Goal: Information Seeking & Learning: Learn about a topic

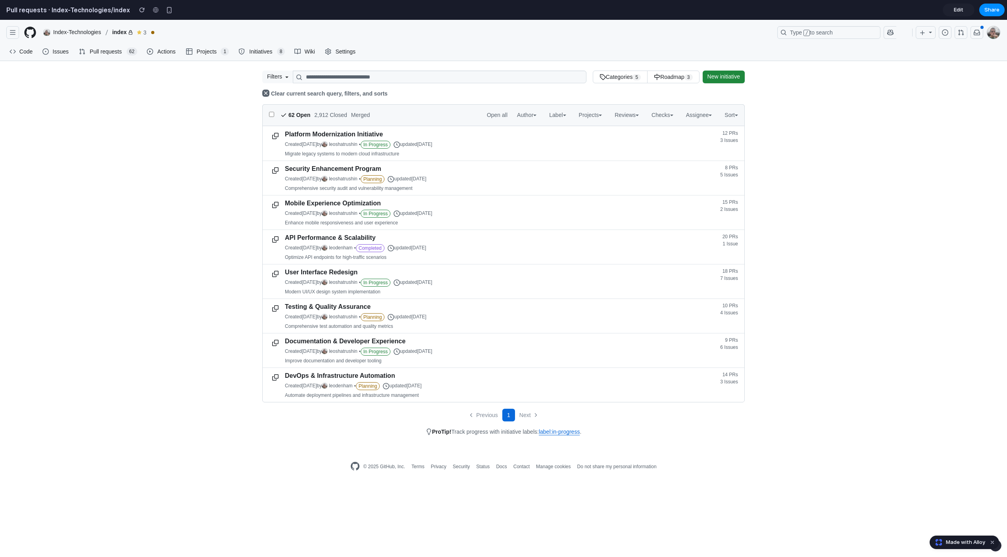
click at [11, 36] on button "button" at bounding box center [12, 32] width 13 height 13
click at [16, 31] on button "button" at bounding box center [12, 32] width 13 height 13
click at [11, 32] on button "button" at bounding box center [12, 32] width 13 height 13
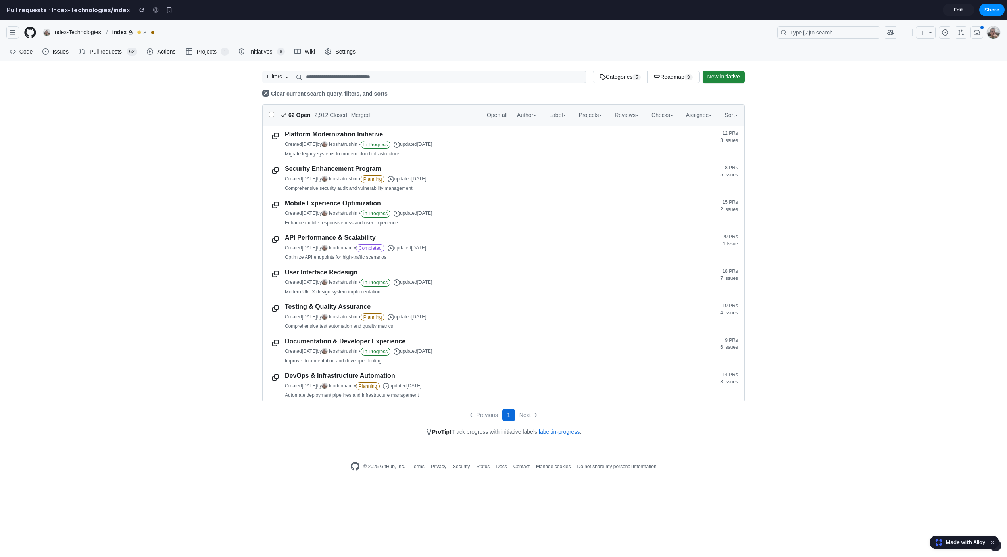
click at [352, 134] on link "Platform Modernization Initiative" at bounding box center [334, 134] width 98 height 7
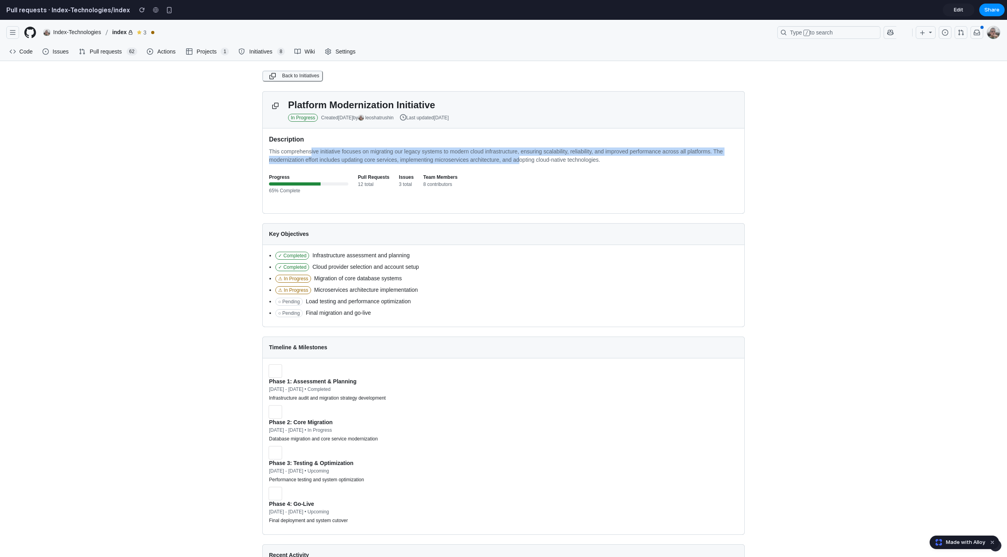
drag, startPoint x: 313, startPoint y: 154, endPoint x: 542, endPoint y: 158, distance: 228.9
click at [542, 158] on p "This comprehensive initiative focuses on migrating our legacy systems to modern…" at bounding box center [503, 156] width 469 height 17
drag, startPoint x: 615, startPoint y: 161, endPoint x: 441, endPoint y: 152, distance: 174.3
click at [441, 152] on p "This comprehensive initiative focuses on migrating our legacy systems to modern…" at bounding box center [503, 156] width 469 height 17
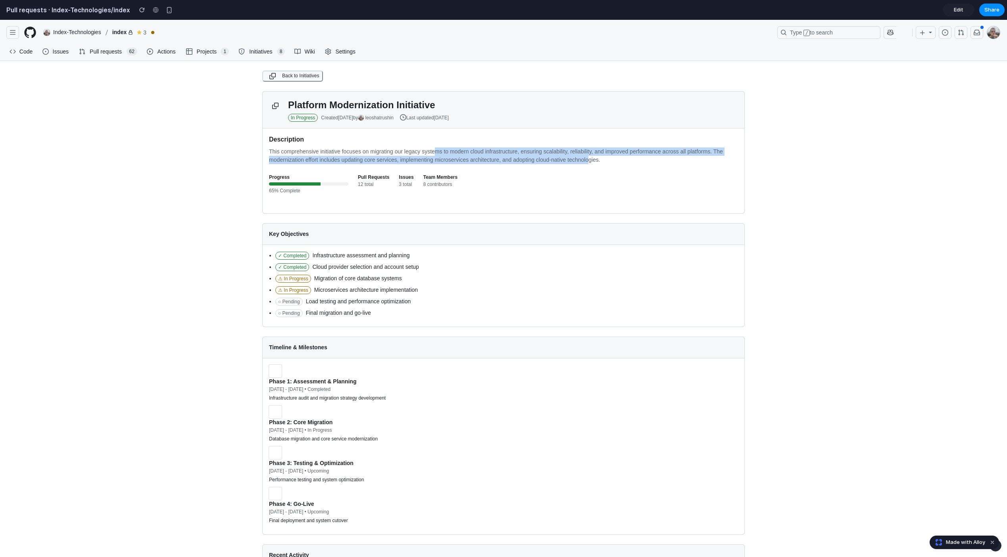
click at [441, 152] on p "This comprehensive initiative focuses on migrating our legacy systems to modern…" at bounding box center [503, 156] width 469 height 17
drag, startPoint x: 299, startPoint y: 159, endPoint x: 487, endPoint y: 160, distance: 188.0
click at [487, 160] on p "This comprehensive initiative focuses on migrating our legacy systems to modern…" at bounding box center [503, 156] width 469 height 17
drag, startPoint x: 631, startPoint y: 160, endPoint x: 359, endPoint y: 145, distance: 272.9
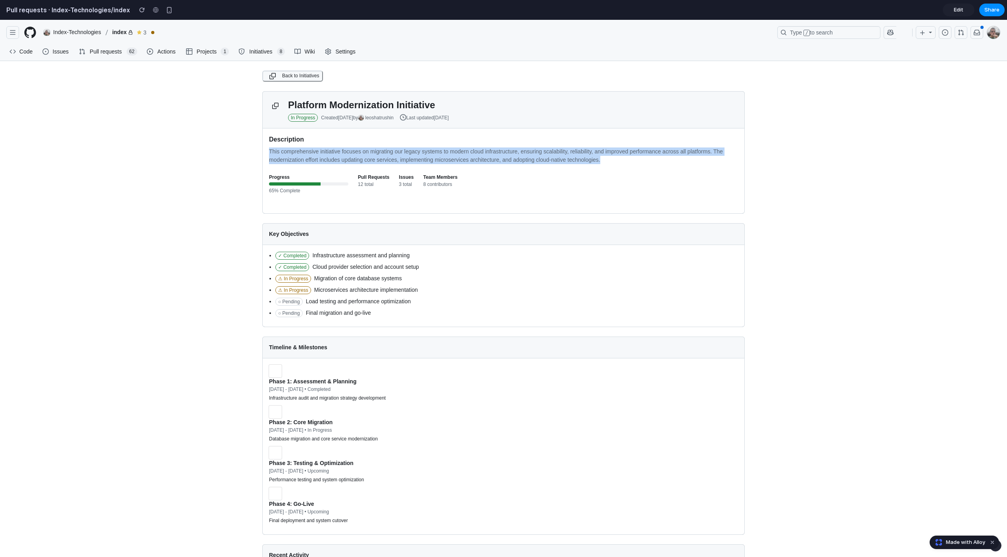
click at [359, 145] on div "Description This comprehensive initiative focuses on migrating our legacy syste…" at bounding box center [503, 149] width 469 height 29
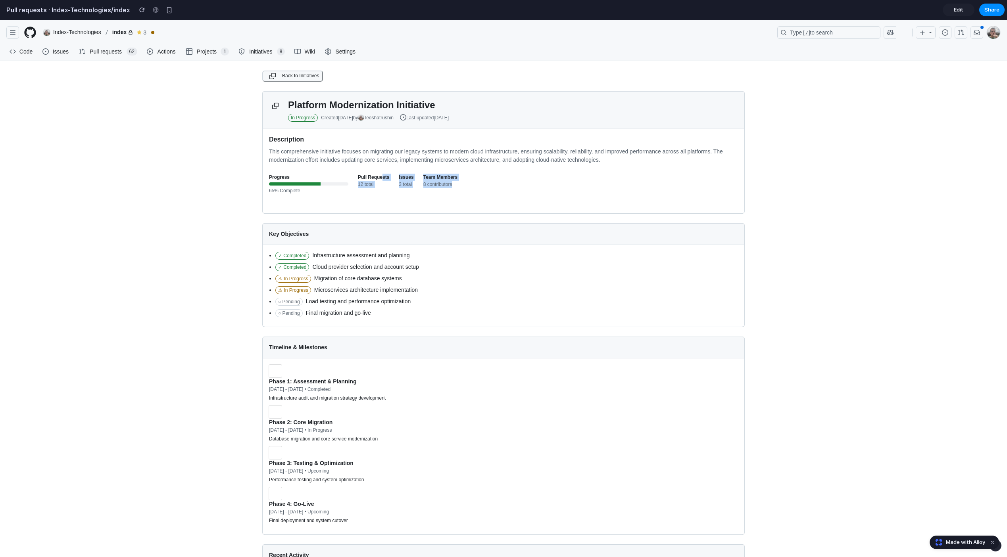
drag, startPoint x: 390, startPoint y: 180, endPoint x: 459, endPoint y: 181, distance: 69.0
click at [459, 181] on div "Progress 65% Complete Pull Requests 12 total Issues 3 total Team Members 8 cont…" at bounding box center [503, 186] width 469 height 24
drag, startPoint x: 459, startPoint y: 181, endPoint x: 476, endPoint y: 182, distance: 16.7
click at [460, 180] on div "Progress 65% Complete Pull Requests 12 total Issues 3 total Team Members 8 cont…" at bounding box center [503, 186] width 469 height 24
drag, startPoint x: 420, startPoint y: 175, endPoint x: 407, endPoint y: 169, distance: 14.2
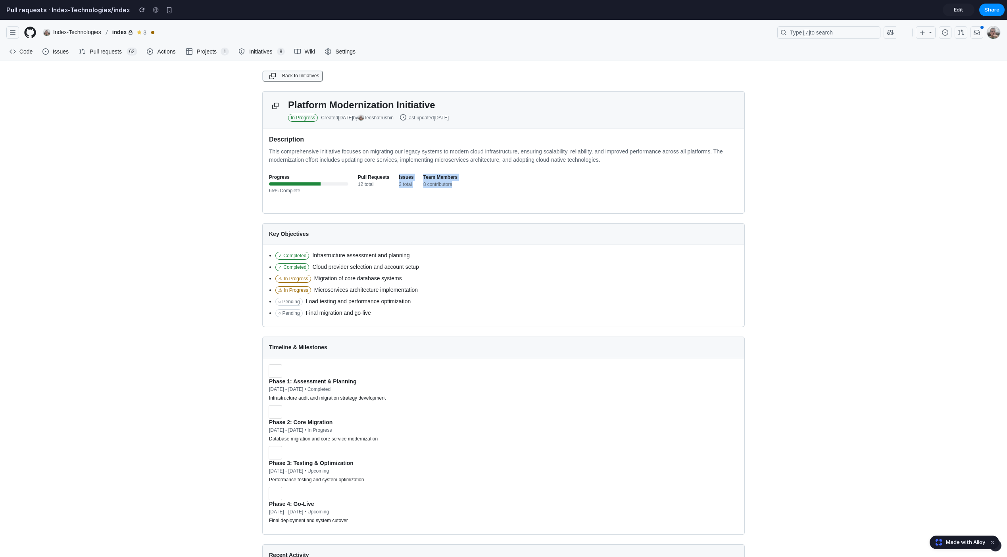
click at [407, 169] on div "Description This comprehensive initiative focuses on migrating our legacy syste…" at bounding box center [504, 171] width 482 height 85
click at [271, 75] on icon at bounding box center [271, 77] width 4 height 4
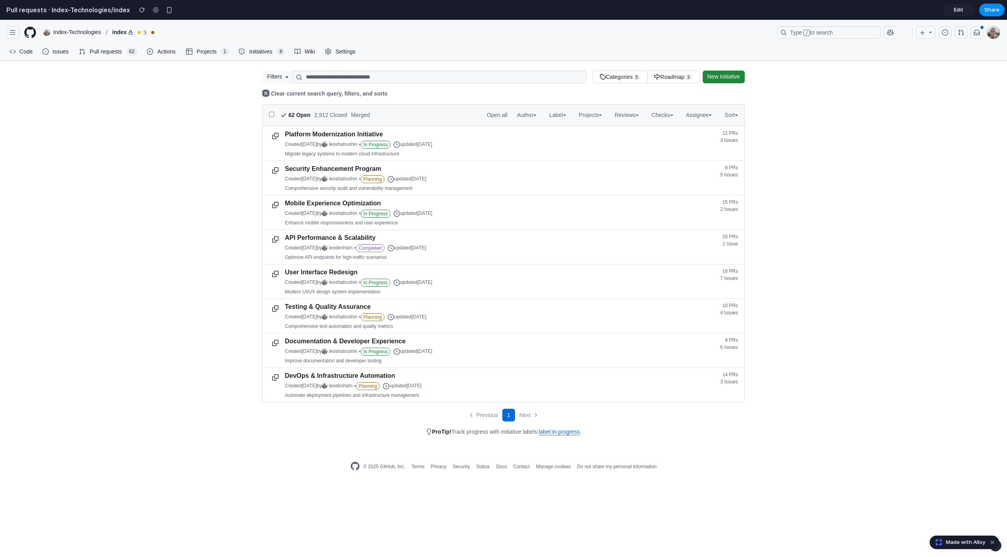
click at [305, 52] on span "Wiki" at bounding box center [310, 52] width 12 height 12
click at [252, 56] on span "Initiatives" at bounding box center [261, 52] width 26 height 12
click at [254, 53] on span "Initiatives" at bounding box center [261, 52] width 26 height 12
click at [339, 173] on div "Security Enhancement Program Created [DATE] by [PERSON_NAME] • Planning updated…" at bounding box center [453, 178] width 342 height 34
click at [340, 170] on link "Security Enhancement Program" at bounding box center [333, 168] width 96 height 7
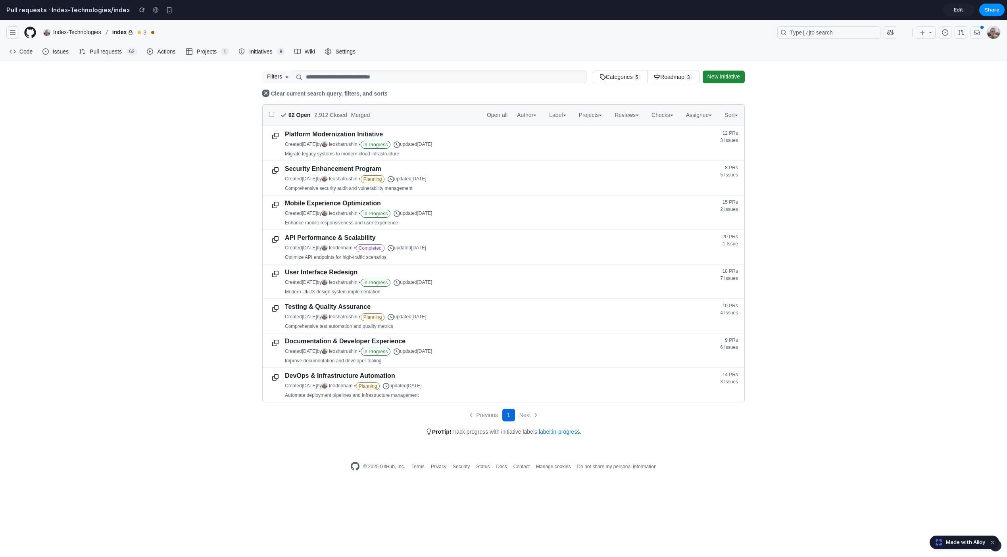
click at [338, 133] on link "Platform Modernization Initiative" at bounding box center [334, 134] width 98 height 7
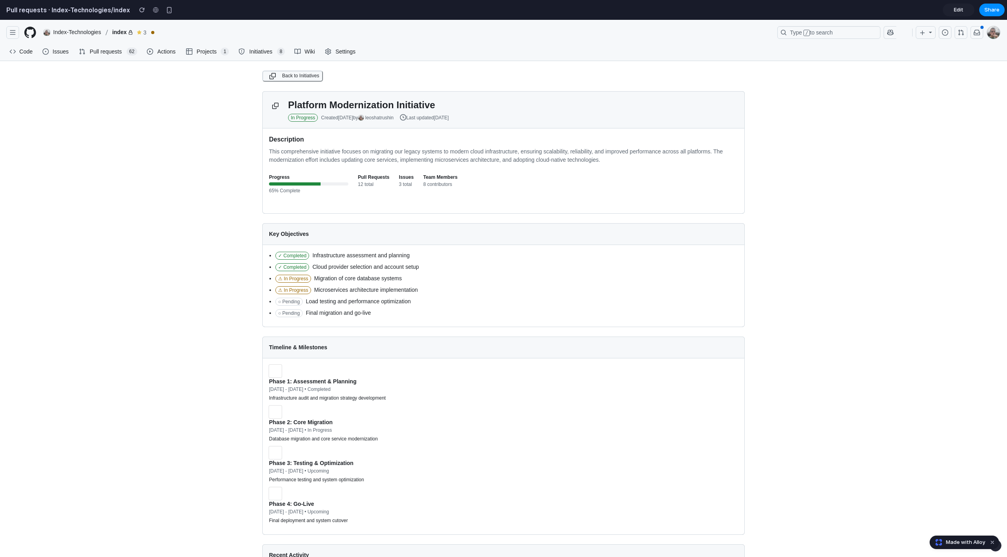
click at [282, 74] on span "Back to Initiatives" at bounding box center [300, 76] width 37 height 8
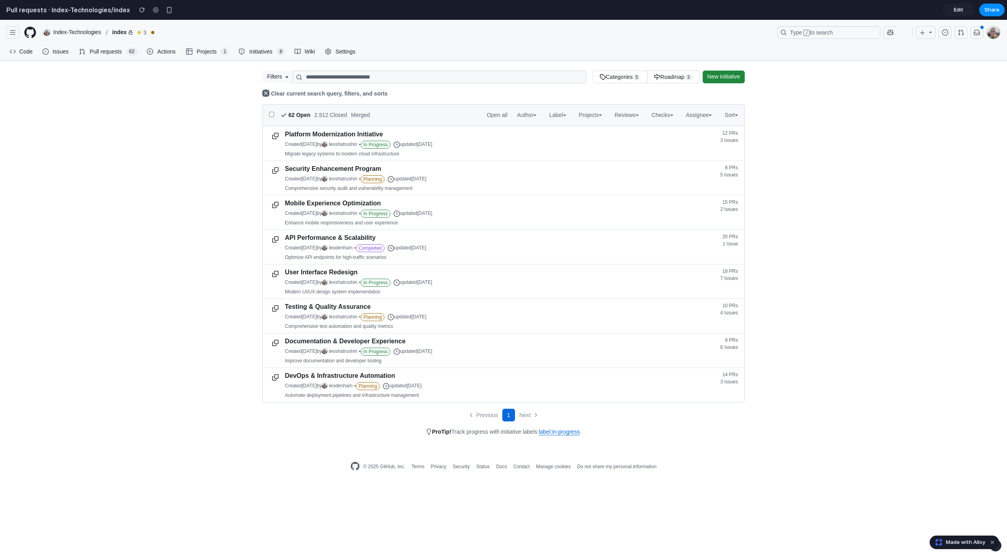
click at [673, 78] on link "Roadmap 3" at bounding box center [673, 77] width 52 height 13
click at [618, 79] on link "Categories 5" at bounding box center [620, 77] width 55 height 13
drag, startPoint x: 595, startPoint y: 81, endPoint x: 672, endPoint y: 74, distance: 76.8
click at [672, 74] on nav "Categories 5 Roadmap 3" at bounding box center [646, 77] width 107 height 13
click at [672, 74] on link "Roadmap 3" at bounding box center [673, 77] width 52 height 13
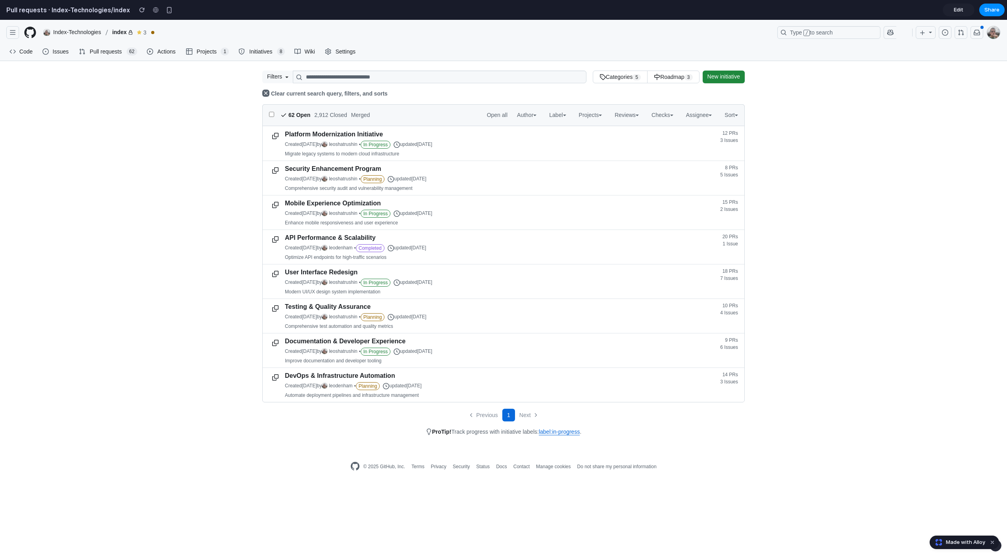
click at [675, 88] on div "**********" at bounding box center [503, 254] width 508 height 366
drag, startPoint x: 485, startPoint y: 436, endPoint x: 505, endPoint y: 435, distance: 20.6
click at [505, 435] on div "ProTip! Track progress with initiative labels: label:in-progress ." at bounding box center [503, 432] width 482 height 8
click at [477, 434] on div "ProTip! Track progress with initiative labels: label:in-progress ." at bounding box center [503, 432] width 482 height 8
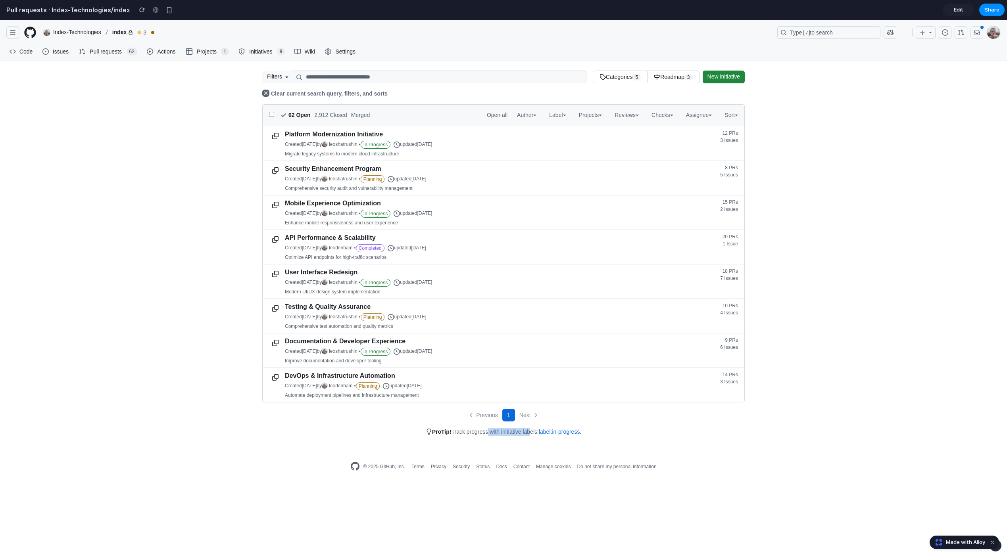
drag, startPoint x: 477, startPoint y: 434, endPoint x: 456, endPoint y: 435, distance: 21.4
click at [472, 434] on div "ProTip! Track progress with initiative labels: label:in-progress ." at bounding box center [503, 432] width 482 height 8
drag, startPoint x: 450, startPoint y: 436, endPoint x: 442, endPoint y: 436, distance: 7.9
click at [448, 436] on div "ProTip! Track progress with initiative labels: label:in-progress ." at bounding box center [503, 432] width 482 height 8
click at [434, 435] on strong "ProTip!" at bounding box center [441, 432] width 19 height 6
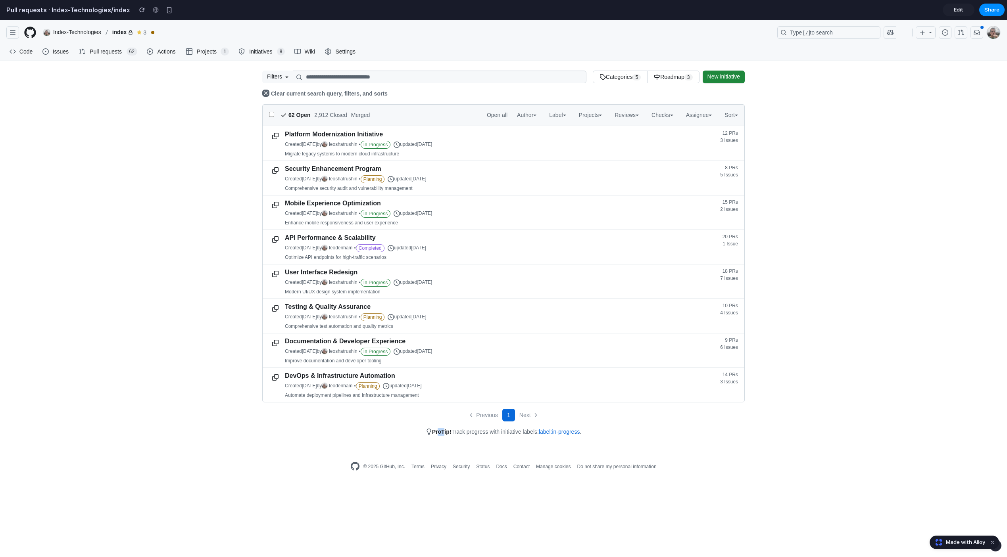
click at [434, 435] on strong "ProTip!" at bounding box center [441, 432] width 19 height 6
click at [451, 436] on div "ProTip! Track progress with initiative labels: label:in-progress ." at bounding box center [503, 432] width 482 height 8
click at [388, 351] on span "In Progress" at bounding box center [376, 352] width 30 height 8
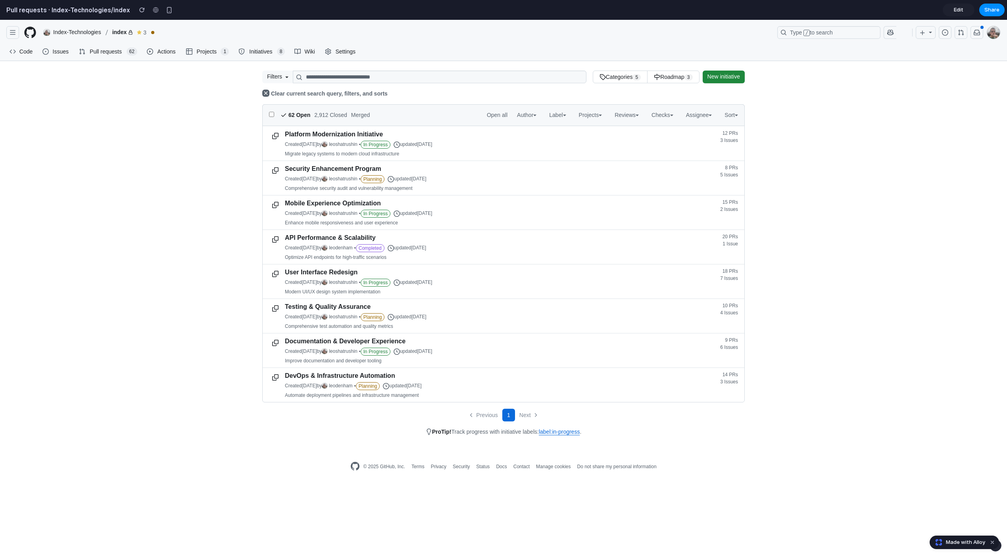
click at [387, 338] on div "Documentation & Developer Experience Created [DATE] by [PERSON_NAME] • In Progr…" at bounding box center [453, 351] width 342 height 34
click at [386, 342] on link "Documentation & Developer Experience" at bounding box center [345, 341] width 121 height 7
click at [349, 136] on link "Platform Modernization Initiative" at bounding box center [334, 134] width 98 height 7
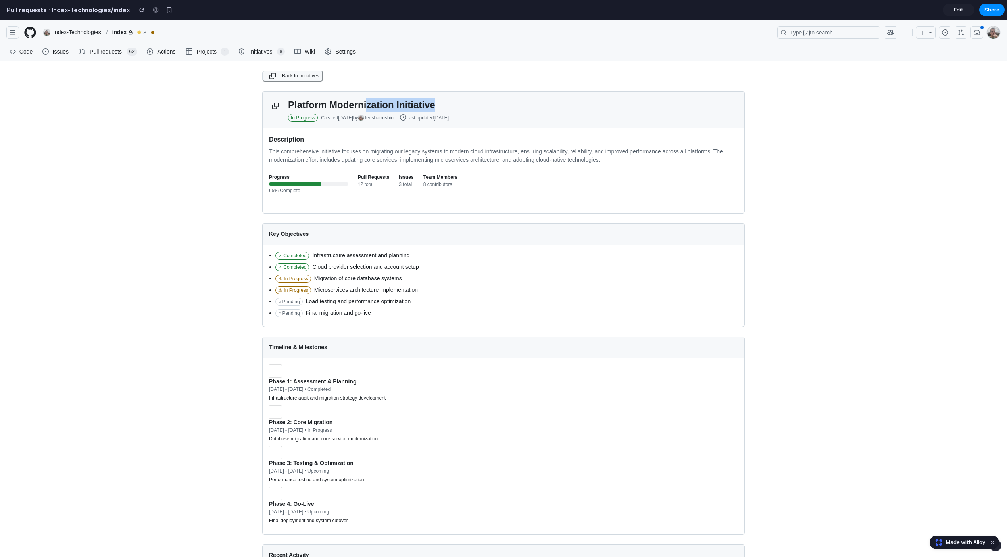
drag, startPoint x: 436, startPoint y: 106, endPoint x: 363, endPoint y: 106, distance: 73.0
click at [363, 106] on h1 "Platform Modernization Initiative" at bounding box center [513, 105] width 450 height 14
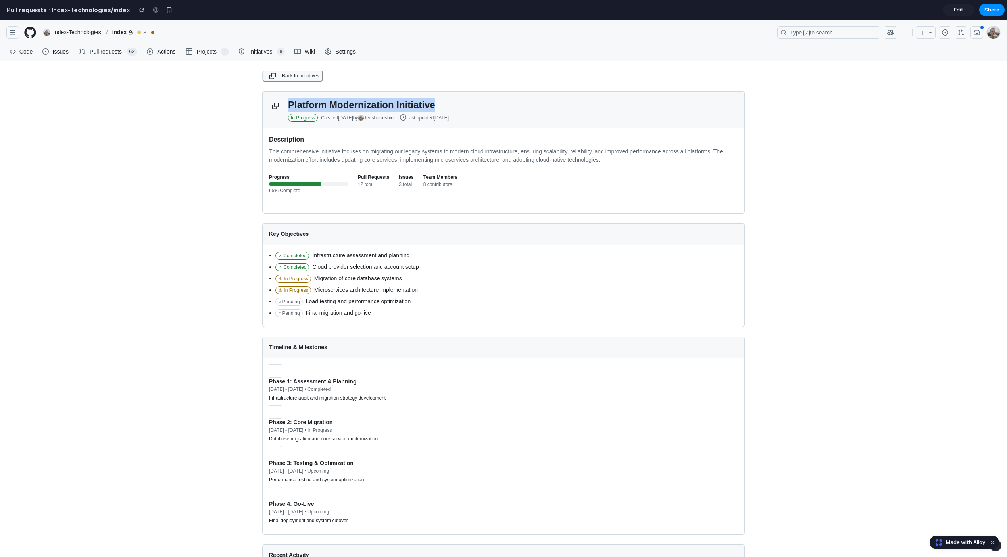
click at [363, 106] on h1 "Platform Modernization Initiative" at bounding box center [513, 105] width 450 height 14
click at [385, 111] on h1 "Platform Modernization Initiative" at bounding box center [513, 105] width 450 height 14
click at [285, 73] on span "Back to Initiatives" at bounding box center [300, 76] width 37 height 8
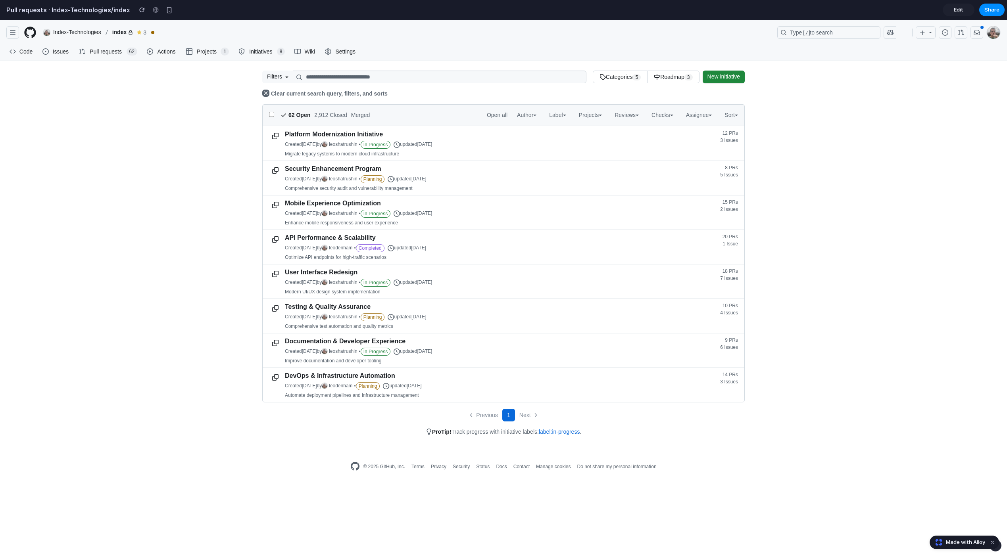
click at [111, 58] on ul "Code Issues Pull requests 62 Actions Projects 1 Initiatives 8 Wiki Settings" at bounding box center [182, 51] width 353 height 19
click at [112, 54] on span "Pull requests" at bounding box center [105, 52] width 35 height 12
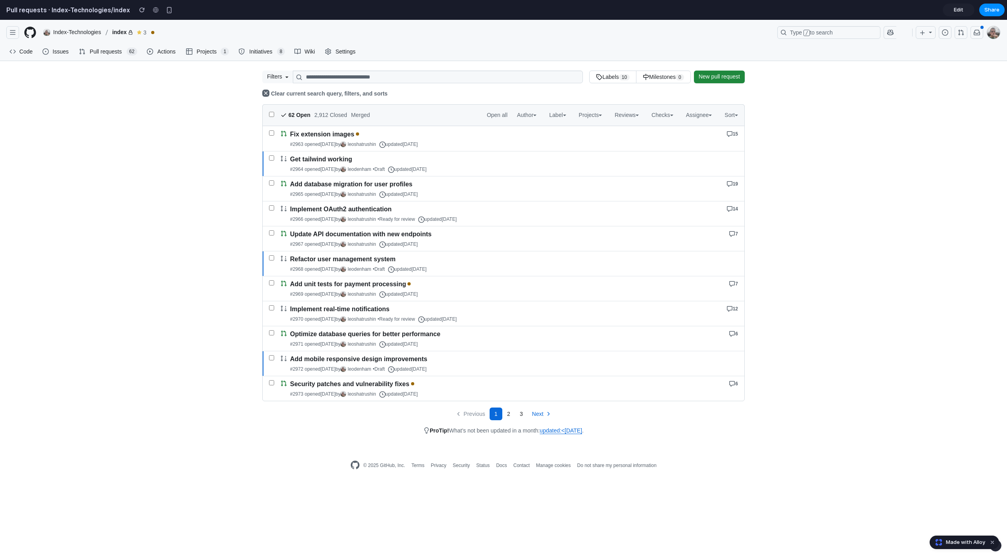
drag, startPoint x: 147, startPoint y: 34, endPoint x: 120, endPoint y: 33, distance: 26.6
click at [146, 34] on span "3" at bounding box center [144, 33] width 3 height 8
click at [120, 33] on span "index" at bounding box center [119, 33] width 15 height 8
drag, startPoint x: 120, startPoint y: 33, endPoint x: 152, endPoint y: 32, distance: 32.5
click at [0, 20] on span "index 3 Loading status checks…" at bounding box center [0, 20] width 0 height 0
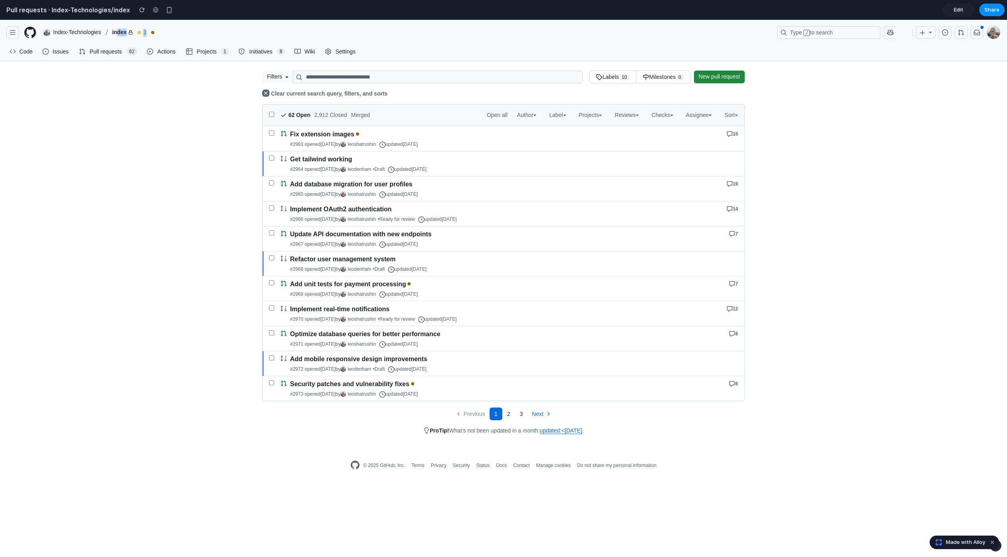
click at [152, 32] on icon at bounding box center [153, 32] width 6 height 6
drag, startPoint x: 249, startPoint y: 39, endPoint x: 297, endPoint y: 41, distance: 48.8
click at [156, 37] on summary at bounding box center [153, 33] width 6 height 8
click at [297, 41] on div "Home Issues Pull requests Projects Discussions Codespaces Copilot Spaces Downlo…" at bounding box center [503, 31] width 1007 height 22
click at [125, 35] on span "index" at bounding box center [119, 33] width 15 height 8
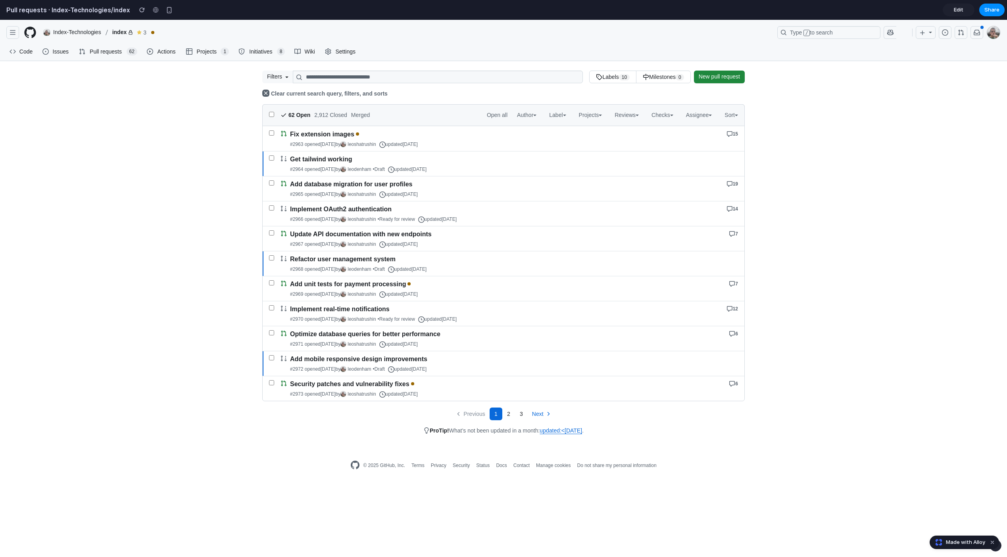
click at [156, 32] on icon at bounding box center [153, 32] width 6 height 6
click at [156, 37] on summary at bounding box center [153, 33] width 6 height 8
click at [166, 10] on div "button" at bounding box center [169, 10] width 7 height 7
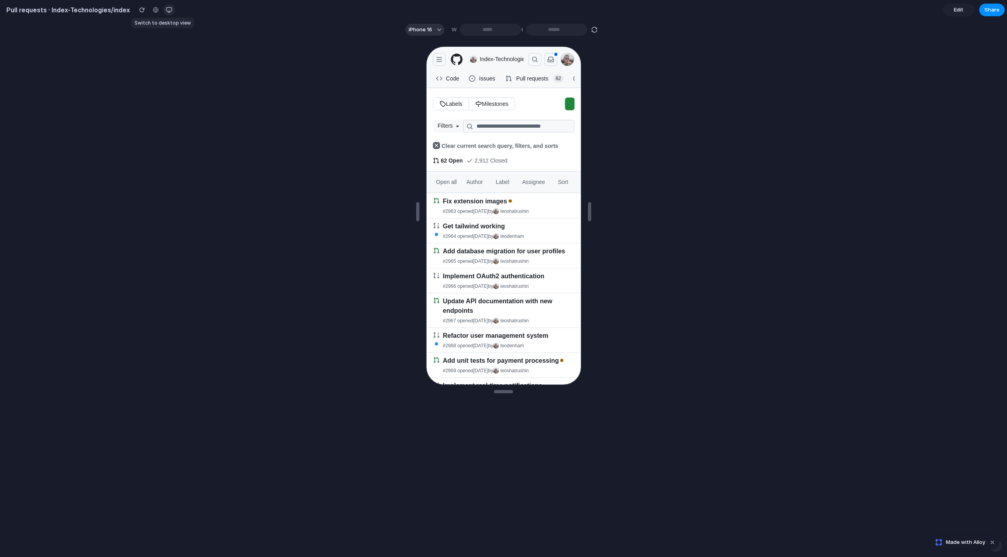
click at [166, 10] on div "button" at bounding box center [169, 10] width 6 height 6
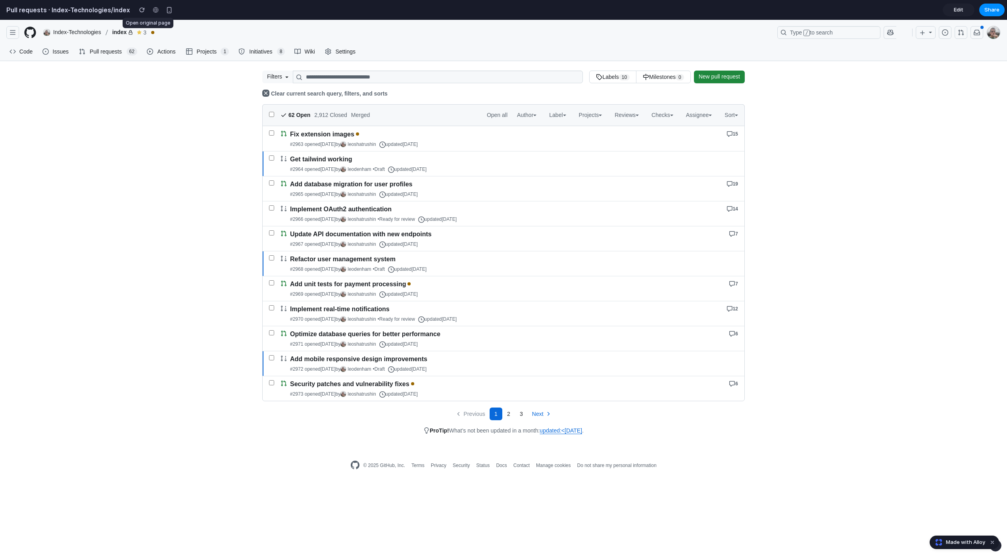
click at [150, 10] on div at bounding box center [156, 10] width 12 height 12
click at [137, 12] on button "button" at bounding box center [142, 10] width 12 height 12
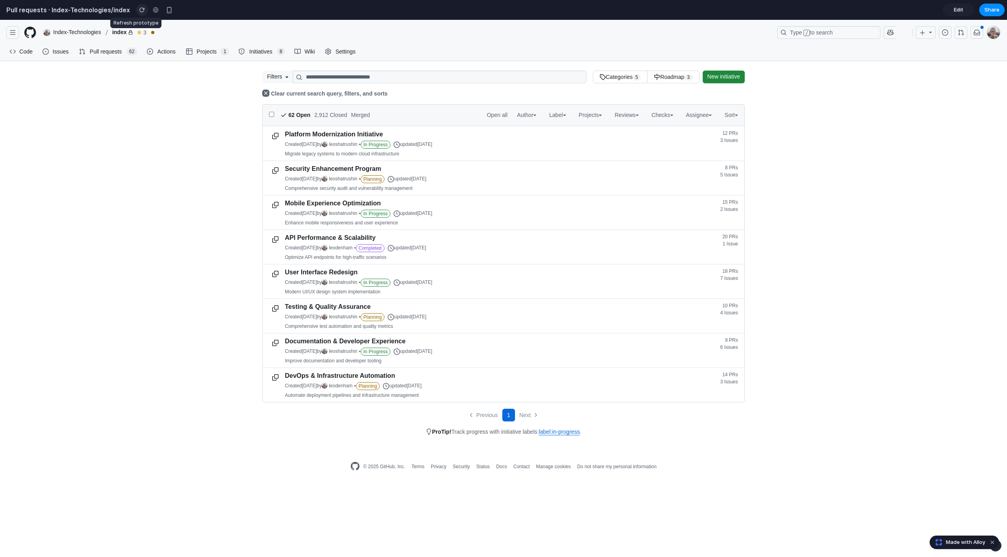
click at [137, 12] on button "button" at bounding box center [142, 10] width 12 height 12
